Goal: Find specific page/section: Find specific page/section

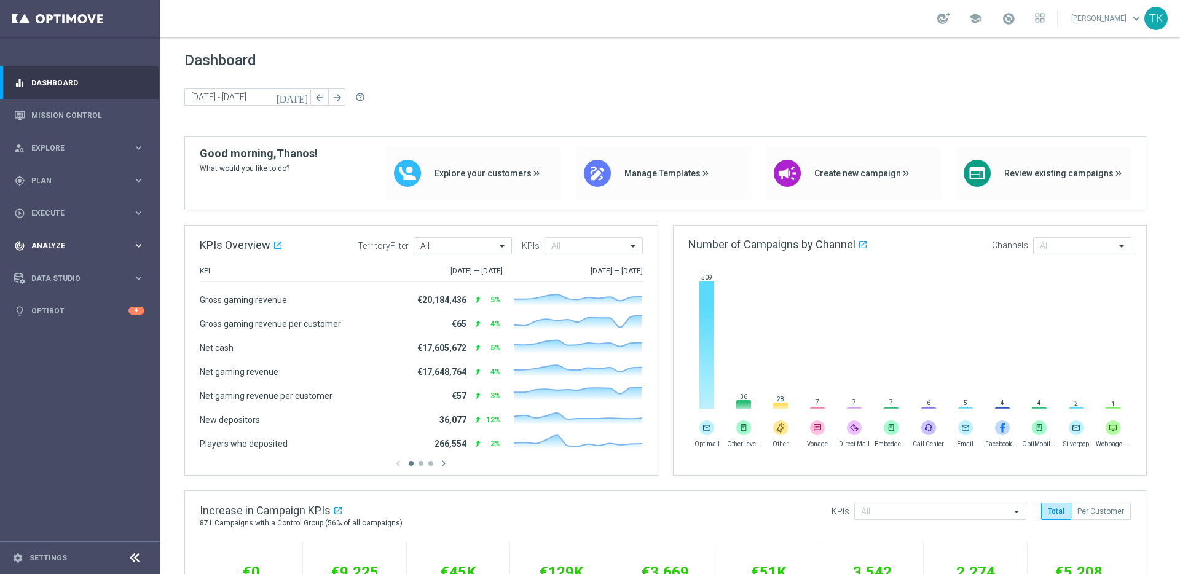
click at [96, 245] on span "Analyze" at bounding box center [81, 245] width 101 height 7
click at [69, 383] on link "Deliverability Metrics" at bounding box center [80, 382] width 96 height 10
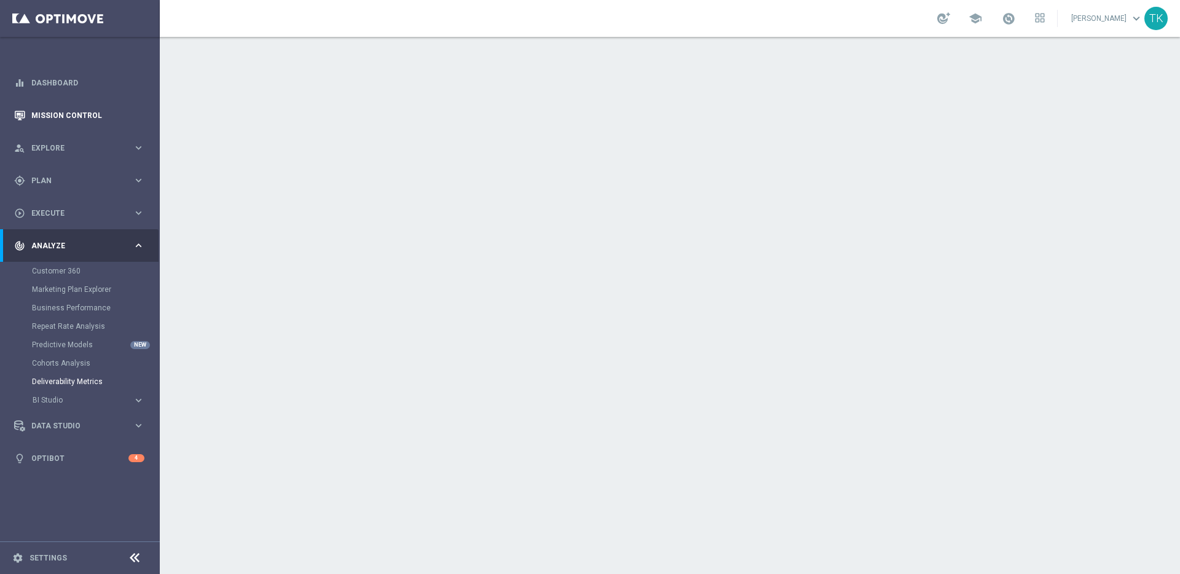
click at [56, 114] on link "Mission Control" at bounding box center [87, 115] width 113 height 33
